Goal: Navigation & Orientation: Understand site structure

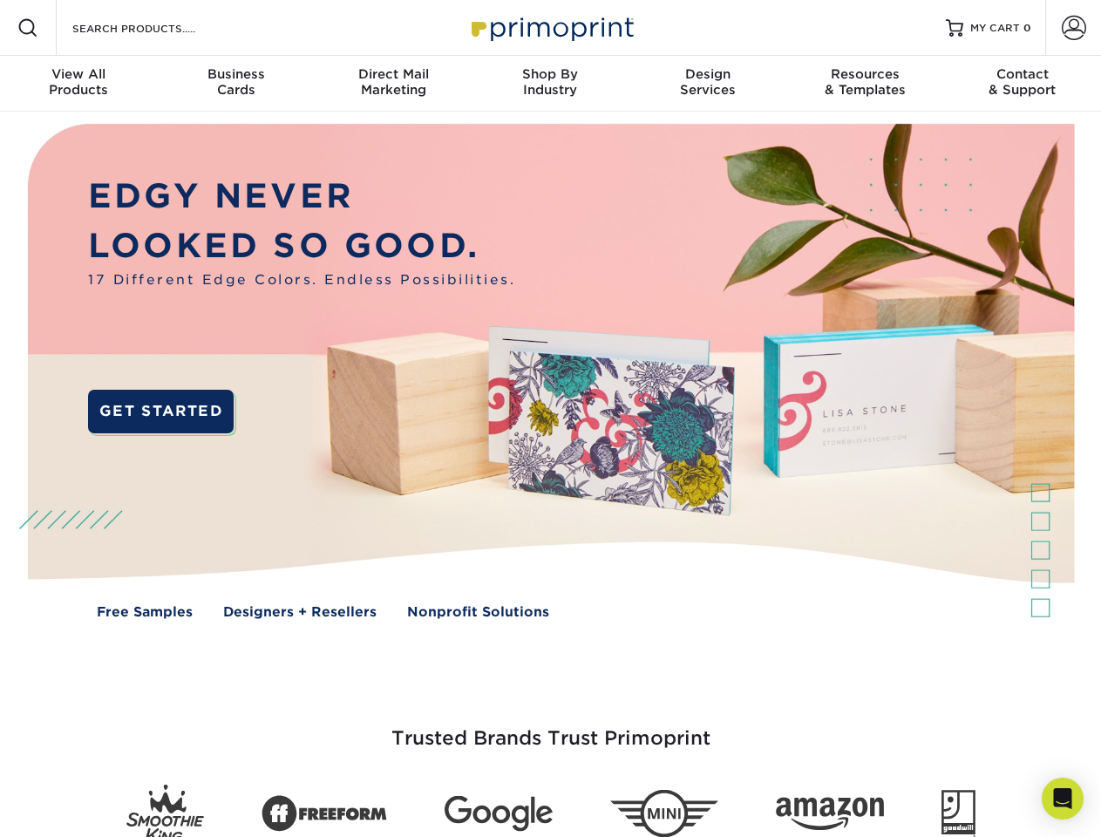
click at [550, 418] on img at bounding box center [549, 384] width 1089 height 545
click at [28, 28] on span at bounding box center [27, 27] width 21 height 21
click at [1073, 28] on span at bounding box center [1073, 28] width 24 height 24
click at [78, 84] on div "View All Products" at bounding box center [78, 81] width 157 height 31
click at [235, 84] on div "Business Cards" at bounding box center [235, 81] width 157 height 31
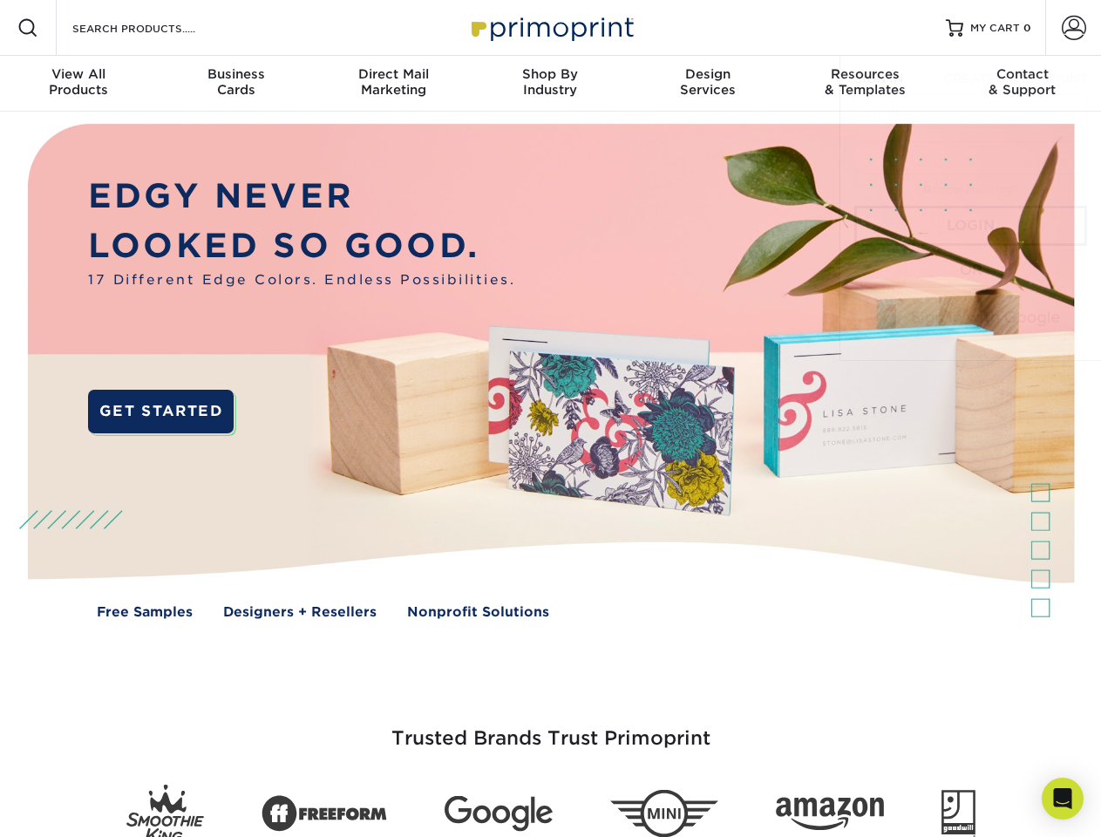
click at [393, 84] on div "Direct Mail Marketing" at bounding box center [393, 81] width 157 height 31
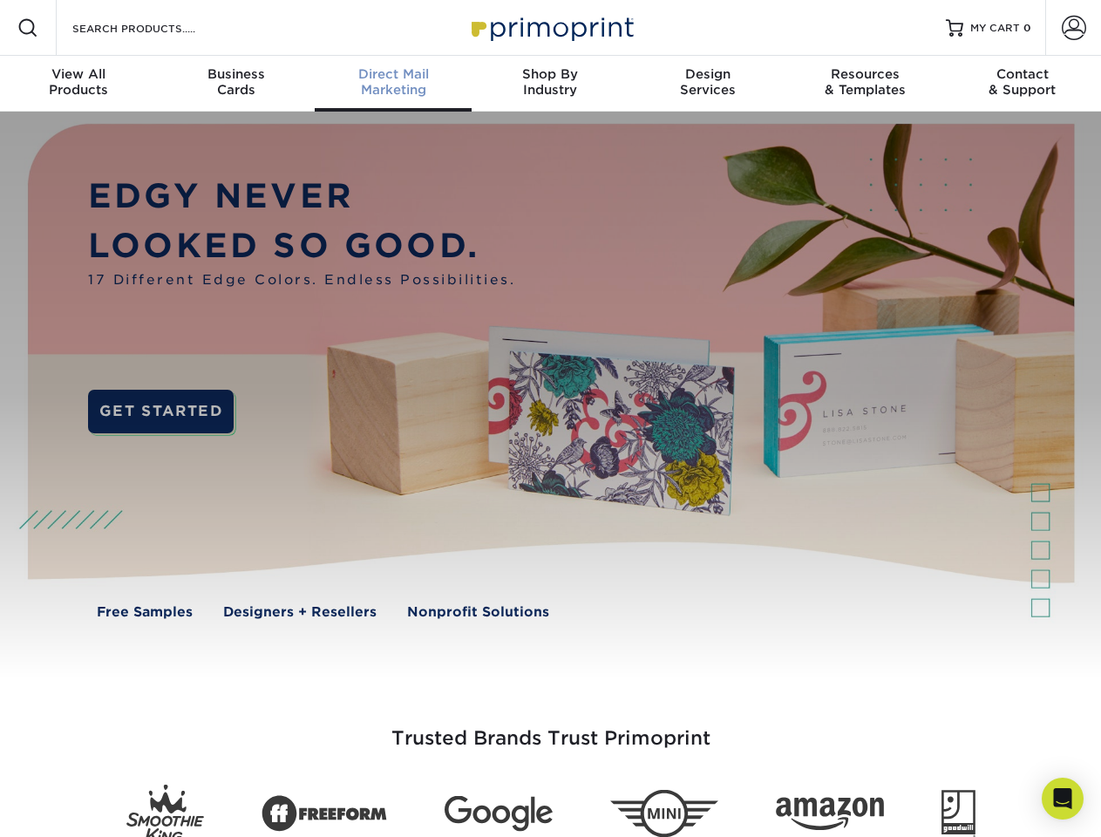
click at [550, 84] on div "Shop By Industry" at bounding box center [549, 81] width 157 height 31
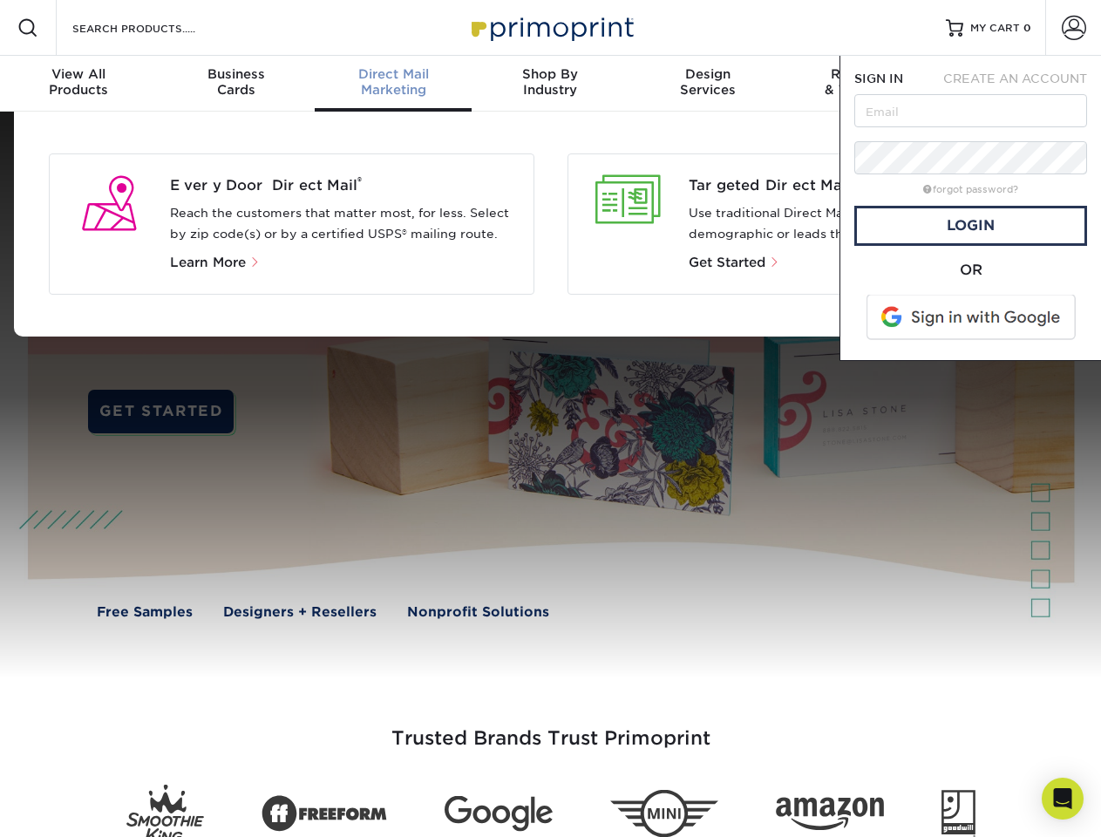
click at [708, 84] on div "Design Services" at bounding box center [707, 81] width 157 height 31
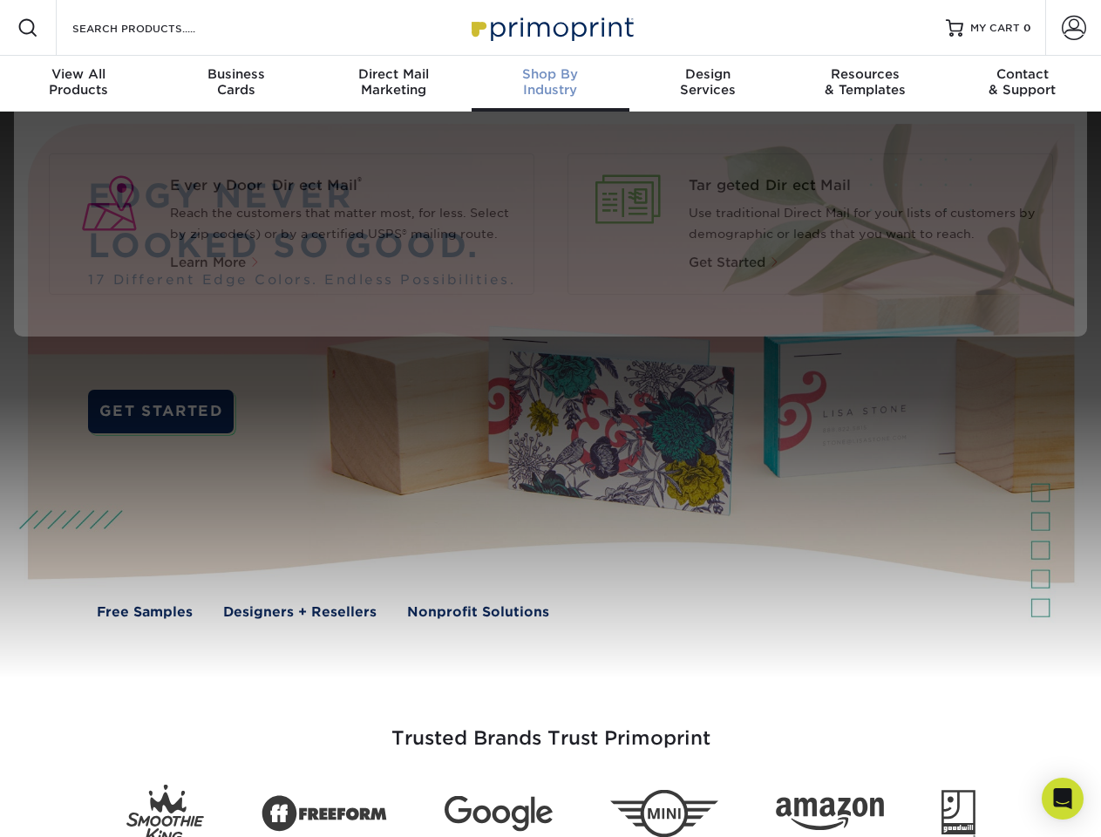
click at [864, 84] on span "SIGN IN" at bounding box center [878, 78] width 49 height 14
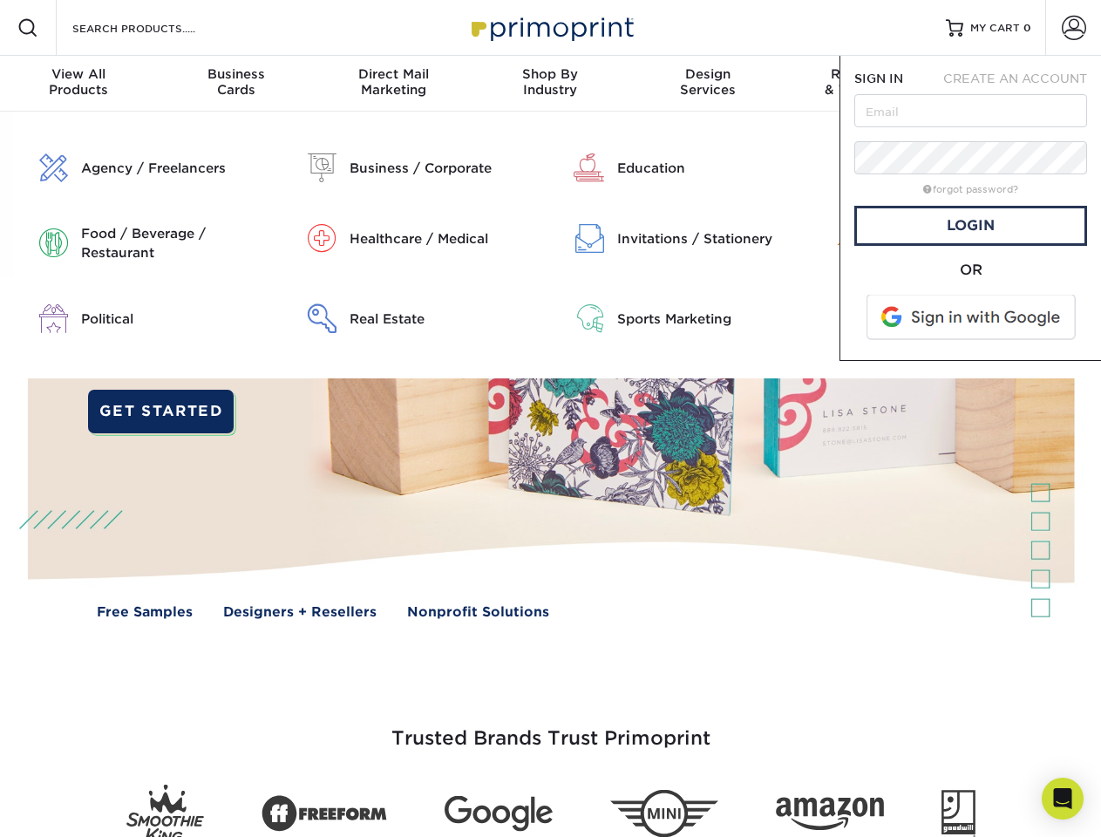
click at [1022, 84] on span "CREATE AN ACCOUNT" at bounding box center [1015, 78] width 144 height 14
